Goal: Check status: Check status

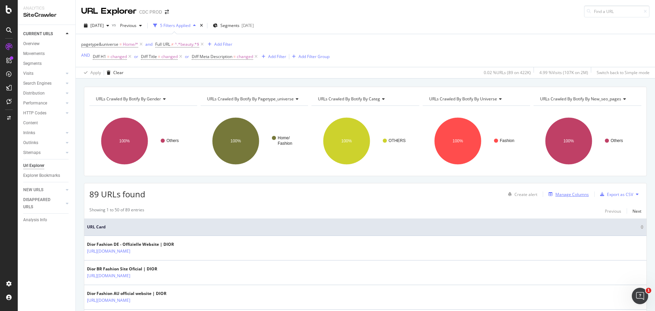
click at [259, 23] on div "Manage Columns" at bounding box center [567, 194] width 43 height 8
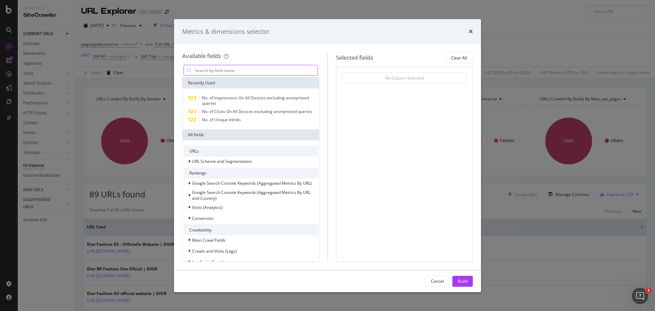
click at [240, 23] on input "modal" at bounding box center [255, 70] width 123 height 10
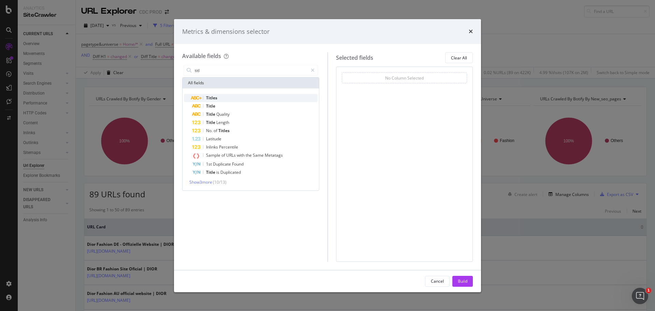
click at [241, 23] on div "Titles" at bounding box center [254, 98] width 125 height 8
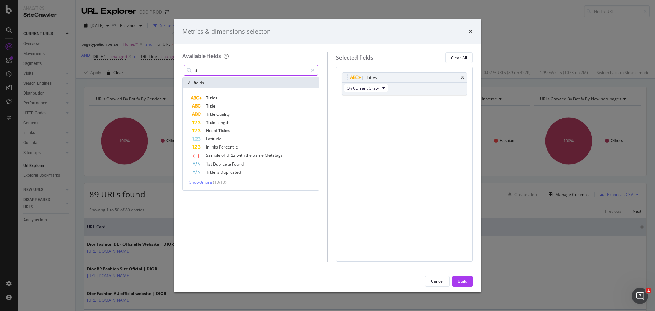
click at [229, 23] on input "titl" at bounding box center [251, 70] width 114 height 10
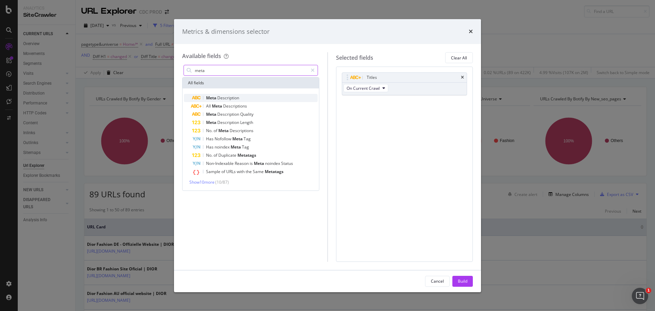
type input "meta"
click at [244, 23] on div "Meta Description" at bounding box center [254, 98] width 125 height 8
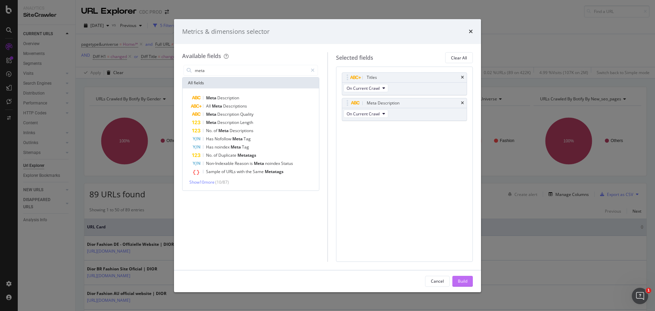
click at [259, 23] on div "Build" at bounding box center [463, 281] width 10 height 6
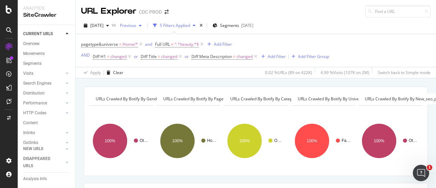
click at [135, 23] on span "Previous" at bounding box center [126, 26] width 19 height 6
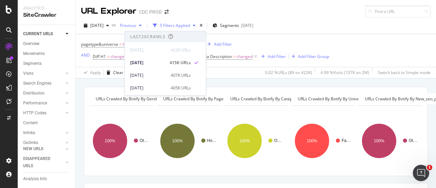
click at [135, 23] on span "Previous" at bounding box center [126, 26] width 19 height 6
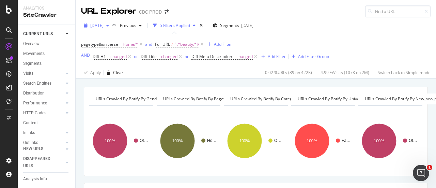
click at [104, 23] on span "2025 Oct. 3rd" at bounding box center [96, 26] width 13 height 6
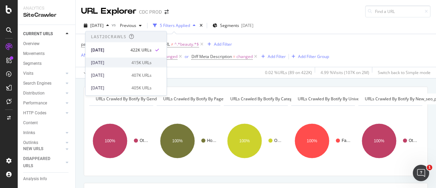
click at [113, 23] on div "2025 Sep. 26th" at bounding box center [109, 62] width 36 height 6
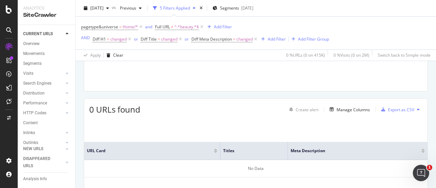
scroll to position [18, 0]
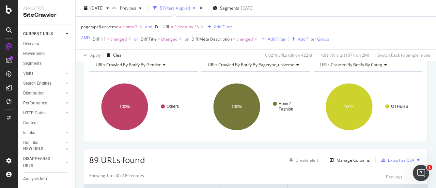
scroll to position [136, 0]
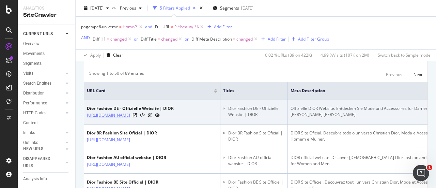
click at [123, 23] on link "https://www.dior.com/de_de/fashion" at bounding box center [108, 115] width 43 height 7
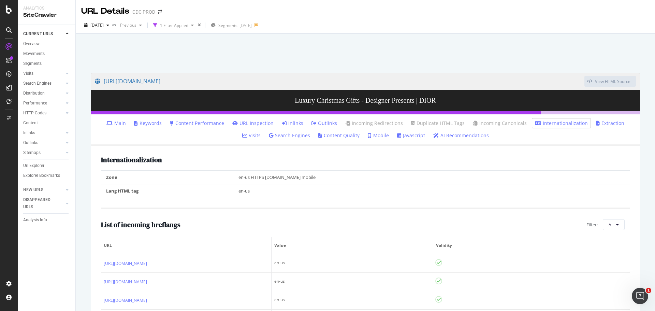
scroll to position [947, 0]
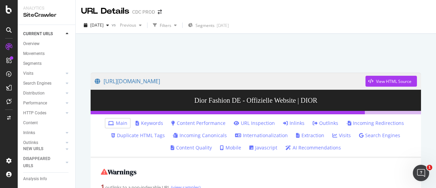
click at [195, 122] on link "Content Performance" at bounding box center [199, 123] width 54 height 7
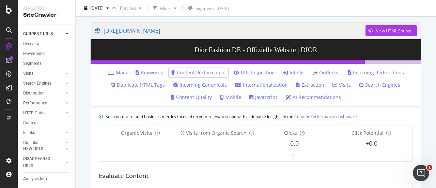
scroll to position [46, 0]
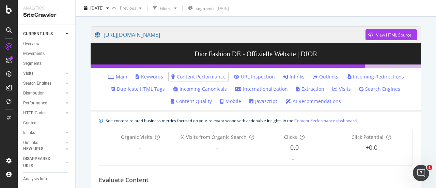
click at [121, 78] on link "Main" at bounding box center [117, 76] width 19 height 7
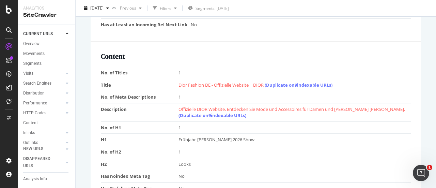
scroll to position [477, 0]
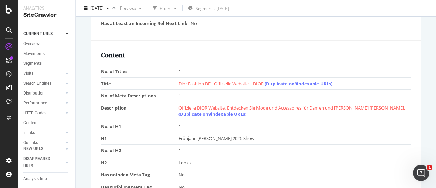
drag, startPoint x: 298, startPoint y: 81, endPoint x: 288, endPoint y: 81, distance: 9.9
click at [288, 81] on link "(Duplicate on 9 indexable URLs)" at bounding box center [299, 83] width 68 height 6
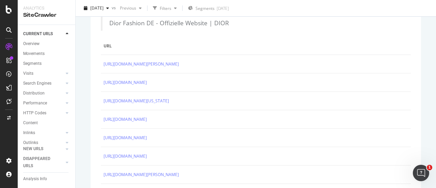
scroll to position [201, 0]
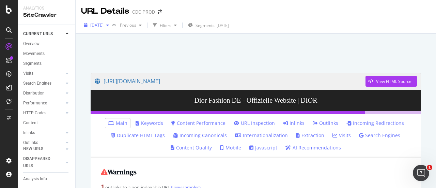
click at [99, 28] on span "2025 Oct. 3rd" at bounding box center [96, 25] width 13 height 6
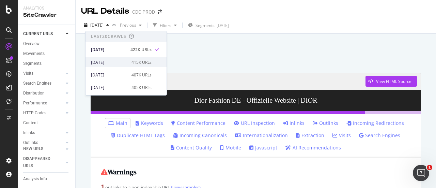
click at [117, 61] on div "2025 Sep. 26th" at bounding box center [109, 62] width 36 height 6
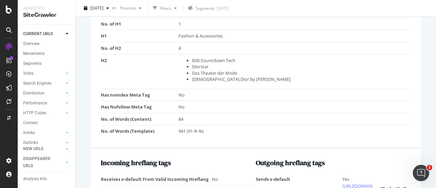
scroll to position [477, 0]
